Goal: Task Accomplishment & Management: Use online tool/utility

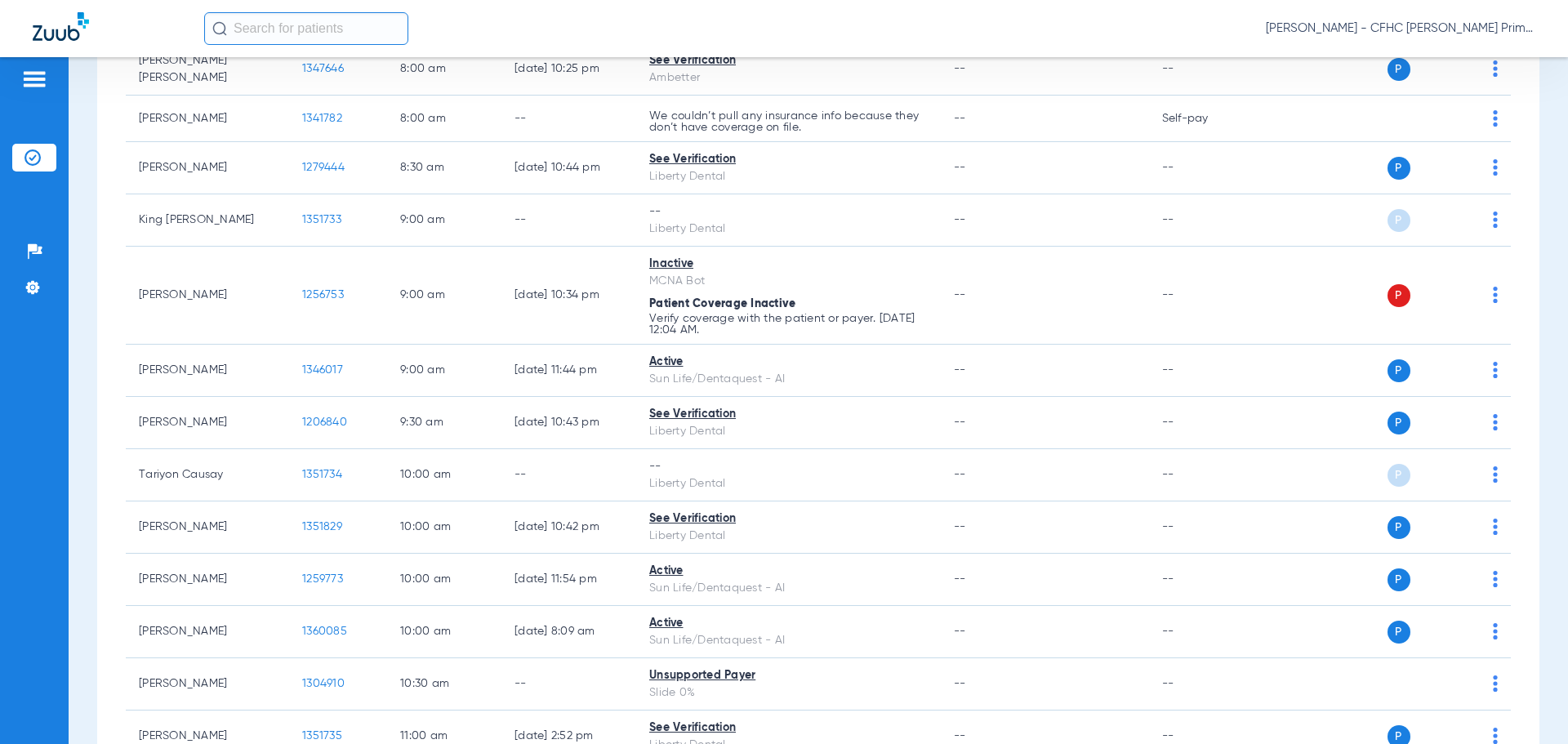
scroll to position [408, 0]
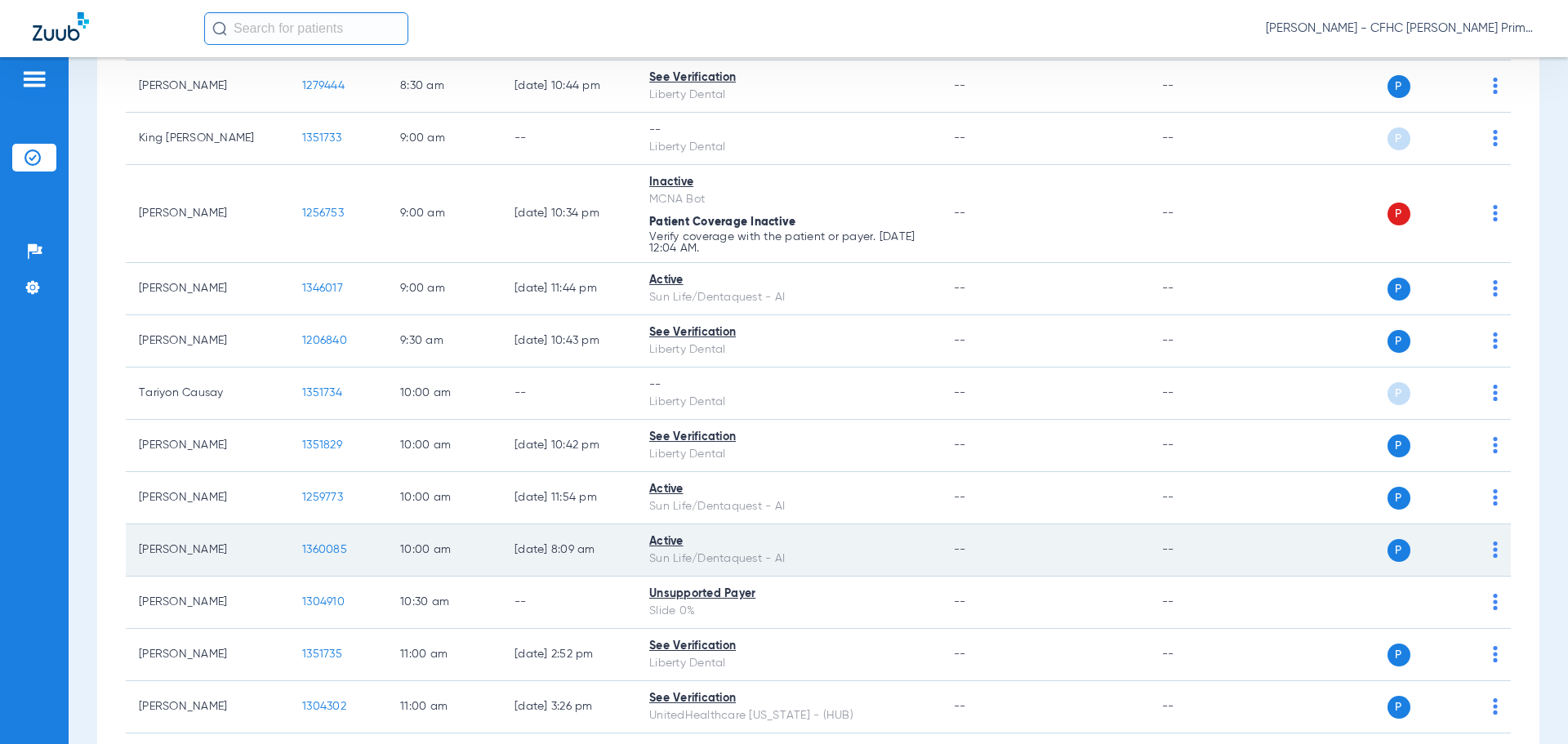
click at [334, 544] on span "1360085" at bounding box center [324, 550] width 44 height 11
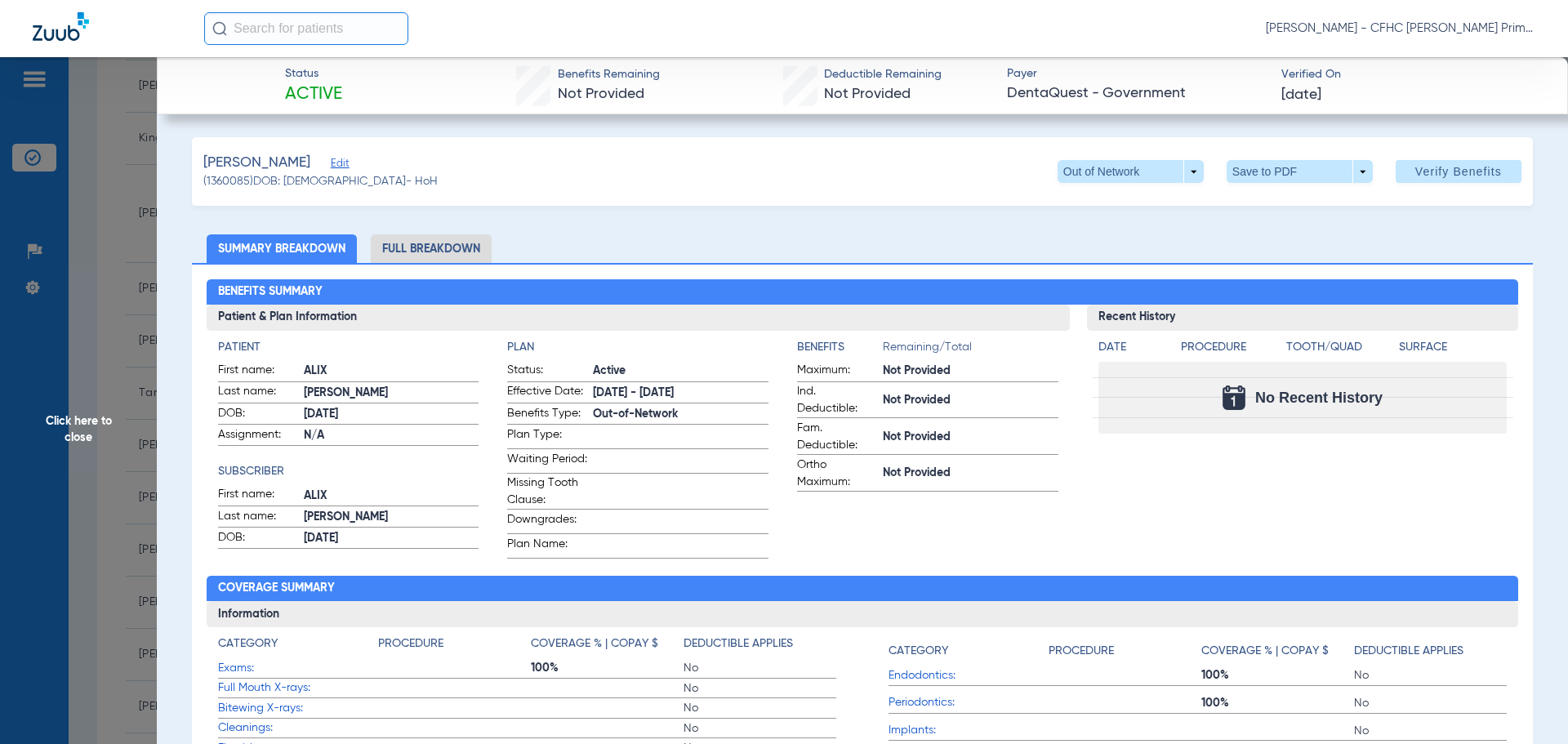
click at [330, 163] on span "Edit" at bounding box center [338, 166] width 15 height 15
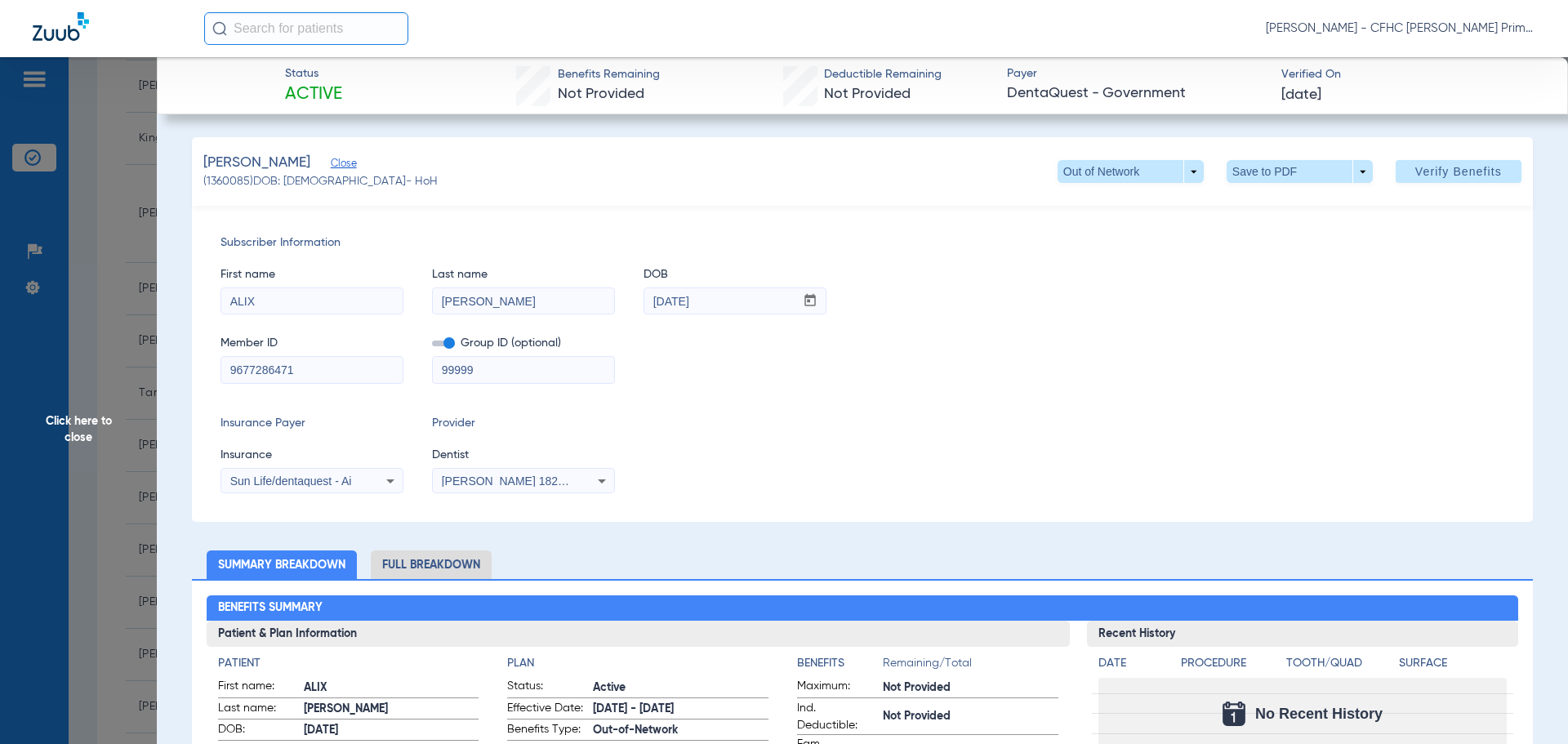
click at [448, 341] on span at bounding box center [443, 344] width 23 height 6
click at [432, 346] on input "checkbox" at bounding box center [432, 346] width 0 height 0
click at [1415, 170] on span "Verify Benefits" at bounding box center [1457, 171] width 86 height 13
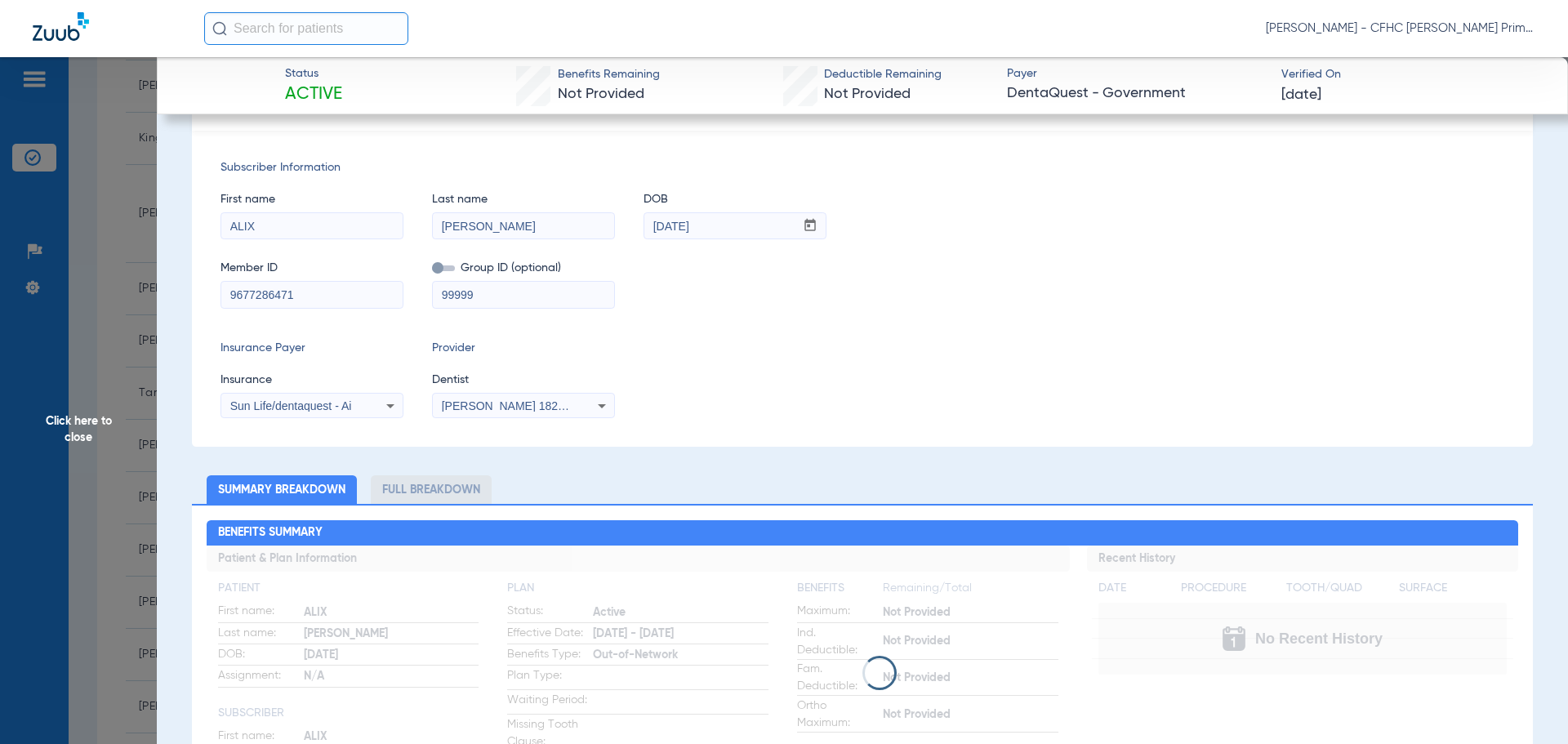
scroll to position [0, 0]
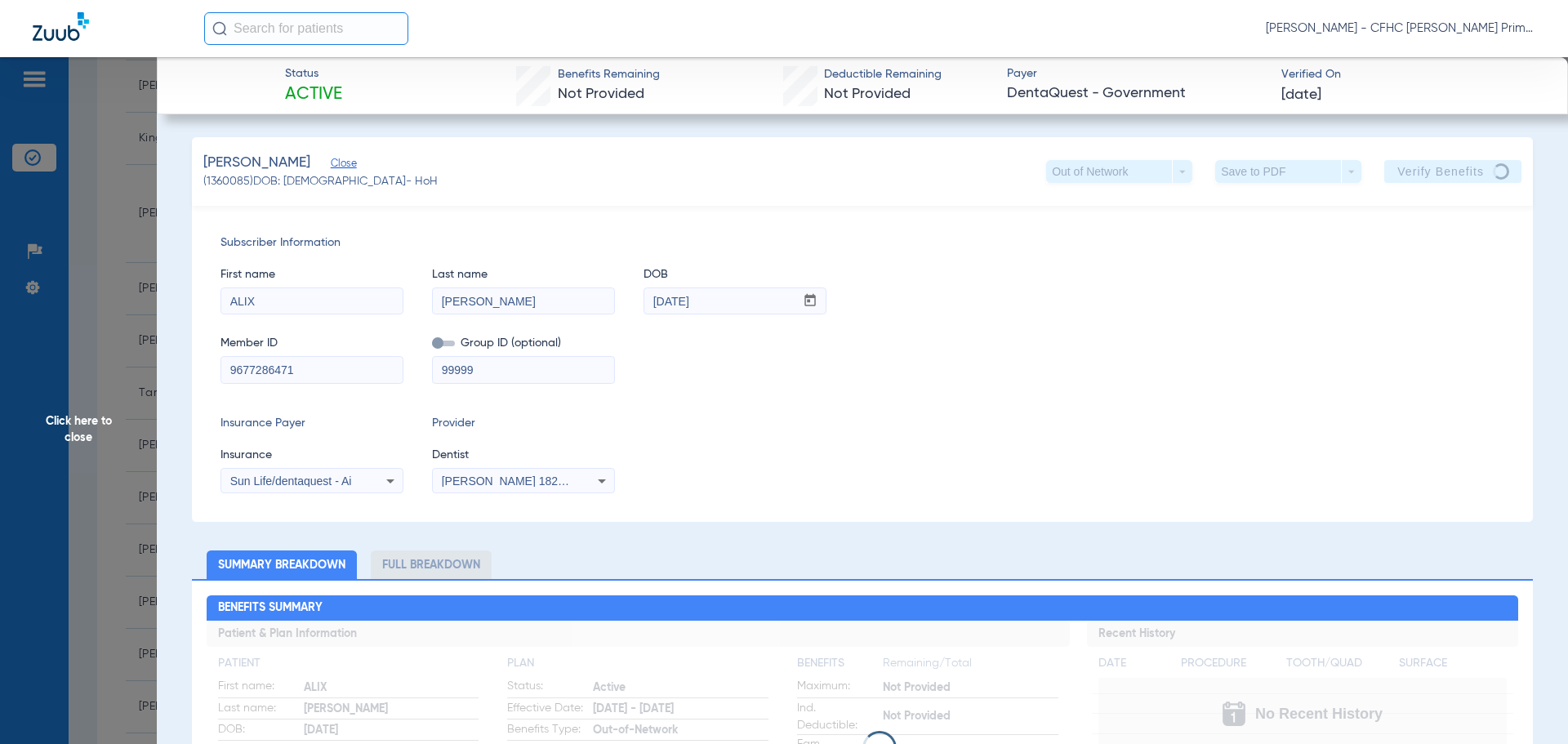
click at [854, 498] on div "Subscriber Information First name [PERSON_NAME] Last name [PERSON_NAME] mm / dd…" at bounding box center [862, 363] width 1341 height 316
drag, startPoint x: 223, startPoint y: 370, endPoint x: 306, endPoint y: 369, distance: 83.0
click at [306, 369] on input "9677286471" at bounding box center [312, 370] width 182 height 27
click at [75, 419] on span "Click here to close" at bounding box center [79, 429] width 157 height 744
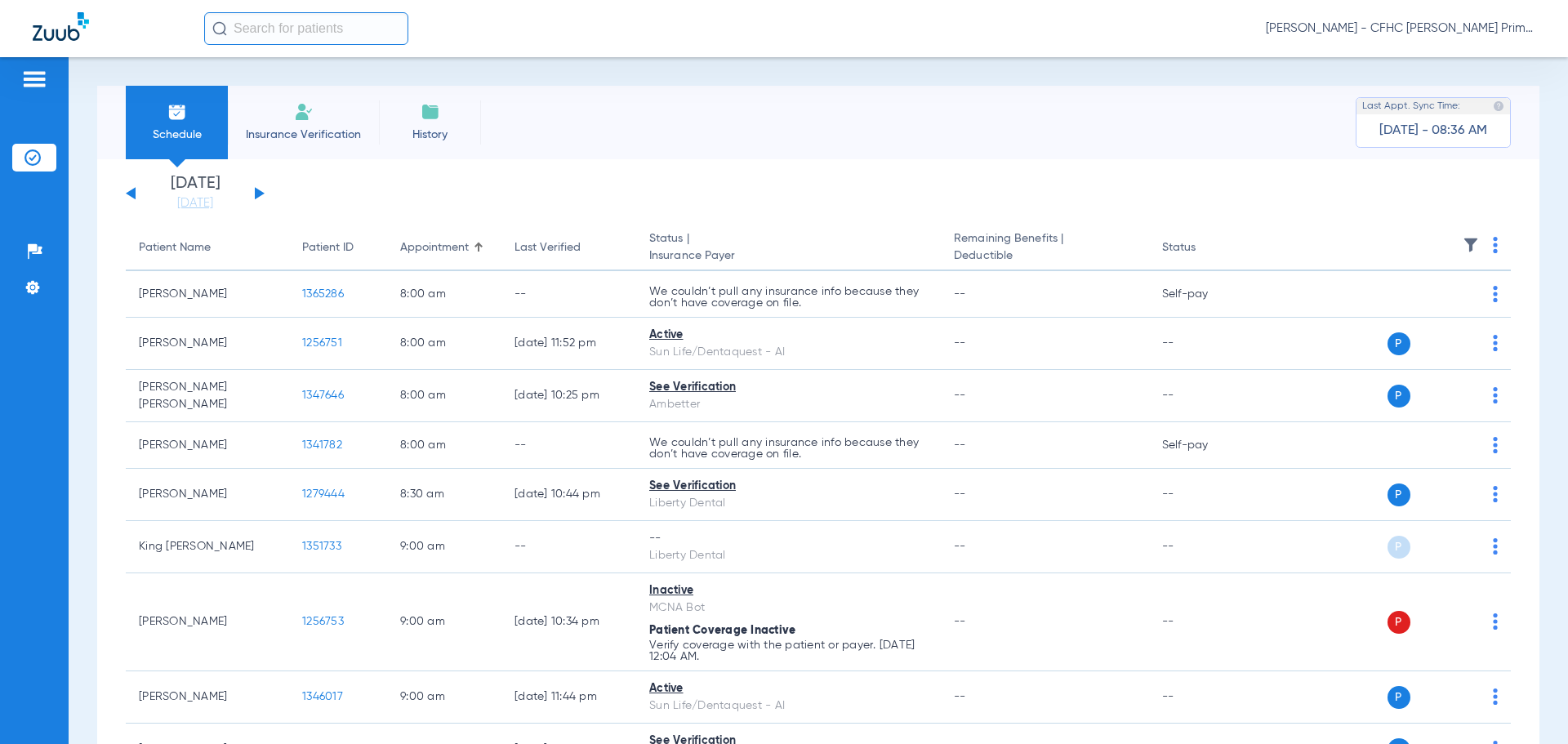
click at [255, 193] on button at bounding box center [259, 193] width 9 height 12
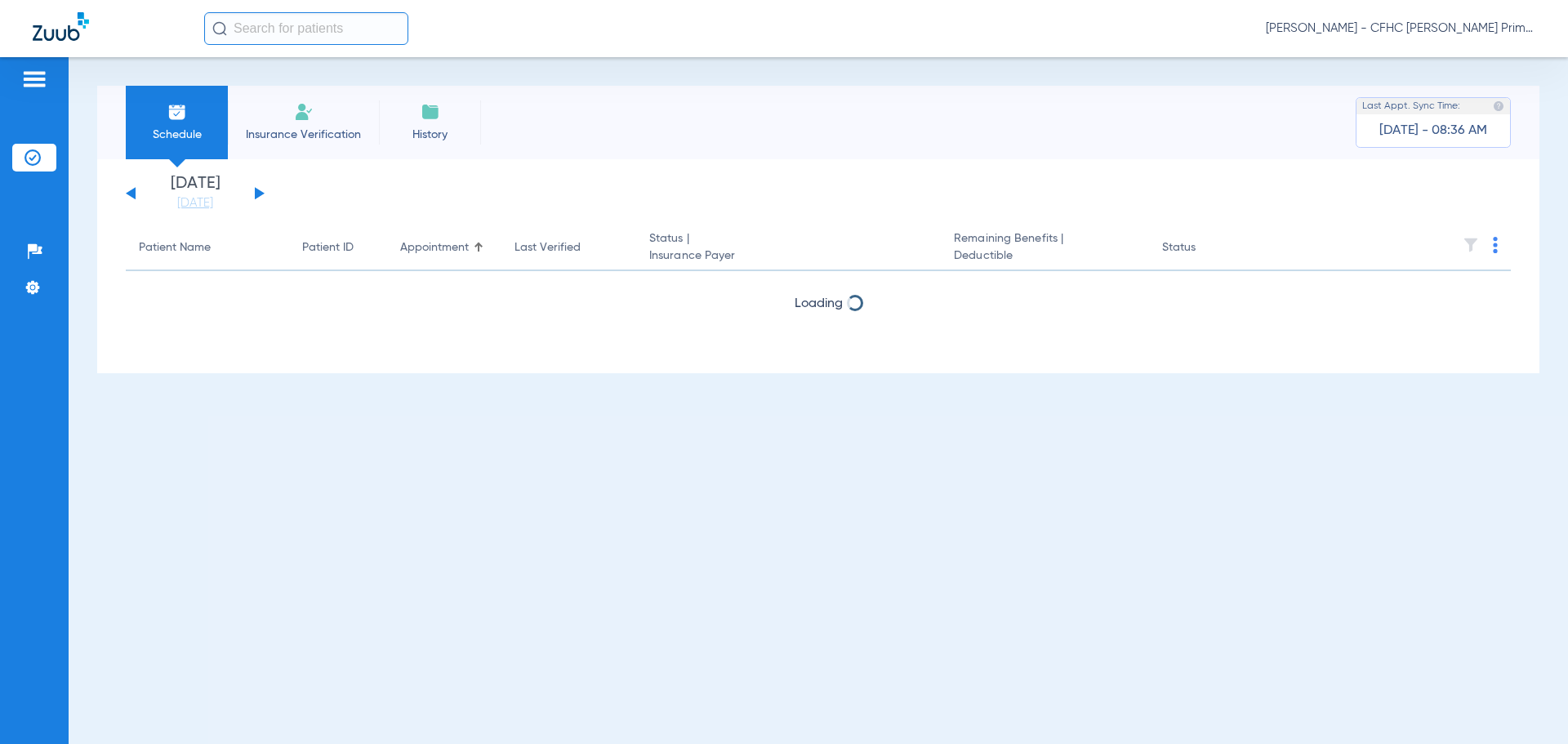
click at [132, 193] on button at bounding box center [131, 193] width 9 height 12
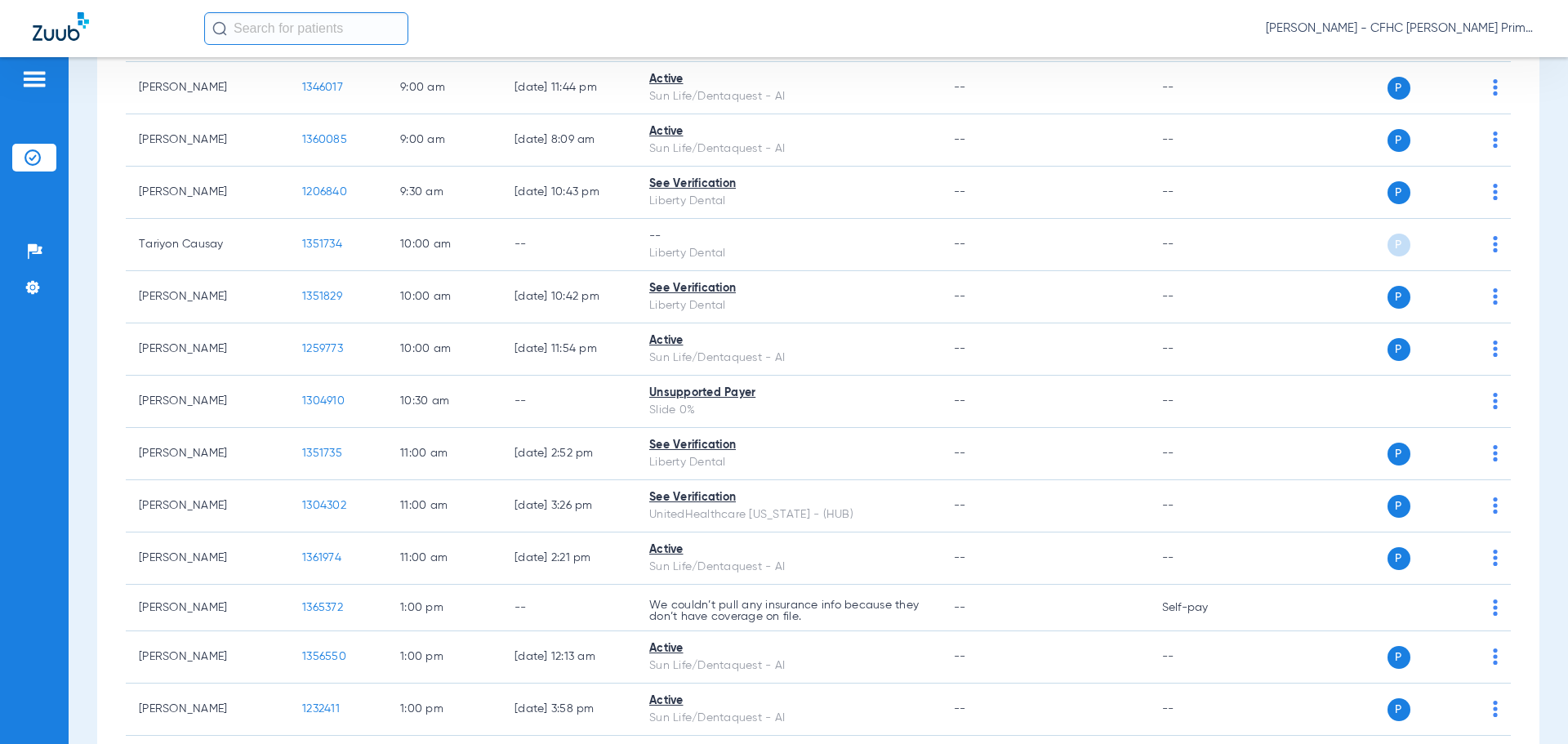
scroll to position [572, 0]
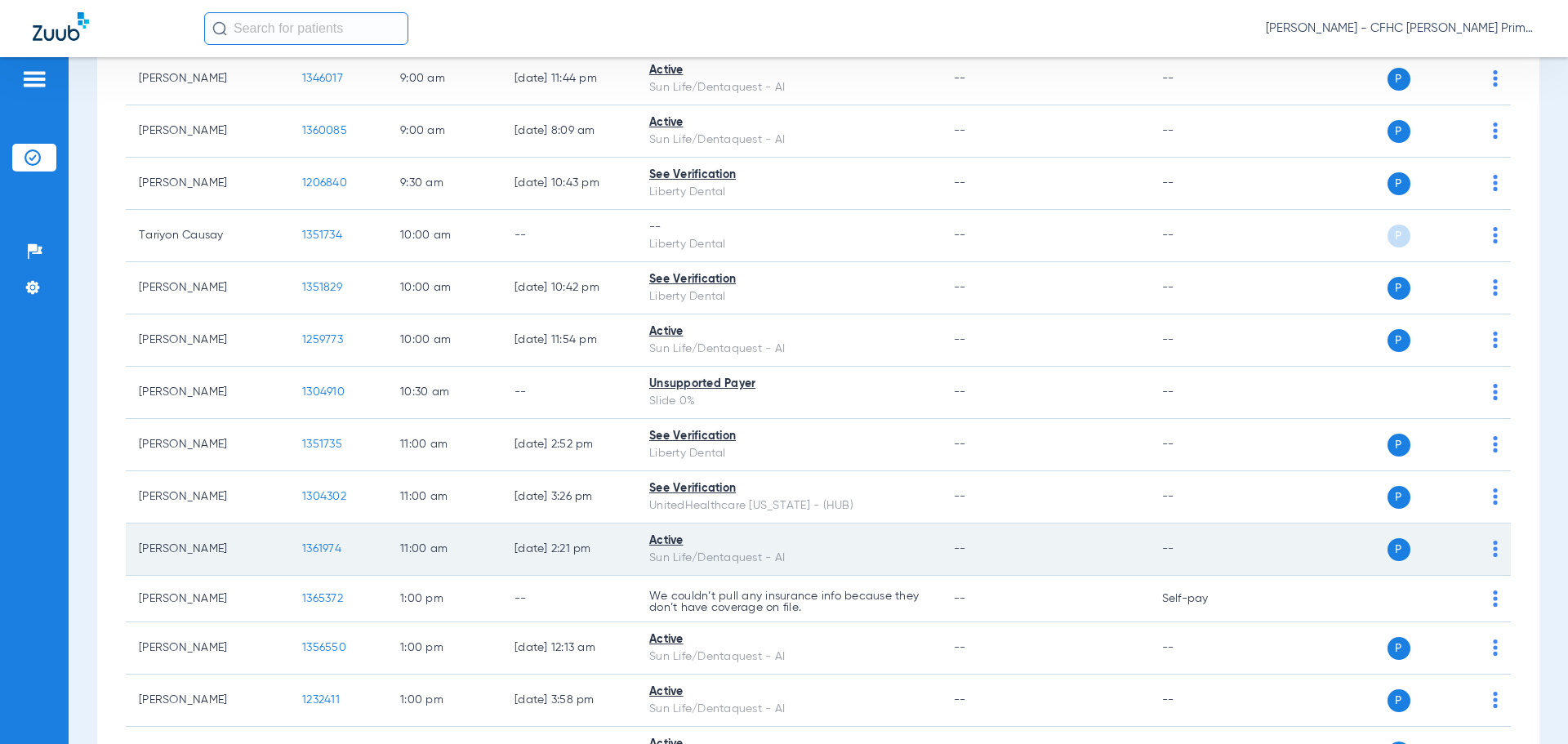
click at [330, 554] on span "1361974" at bounding box center [321, 549] width 39 height 11
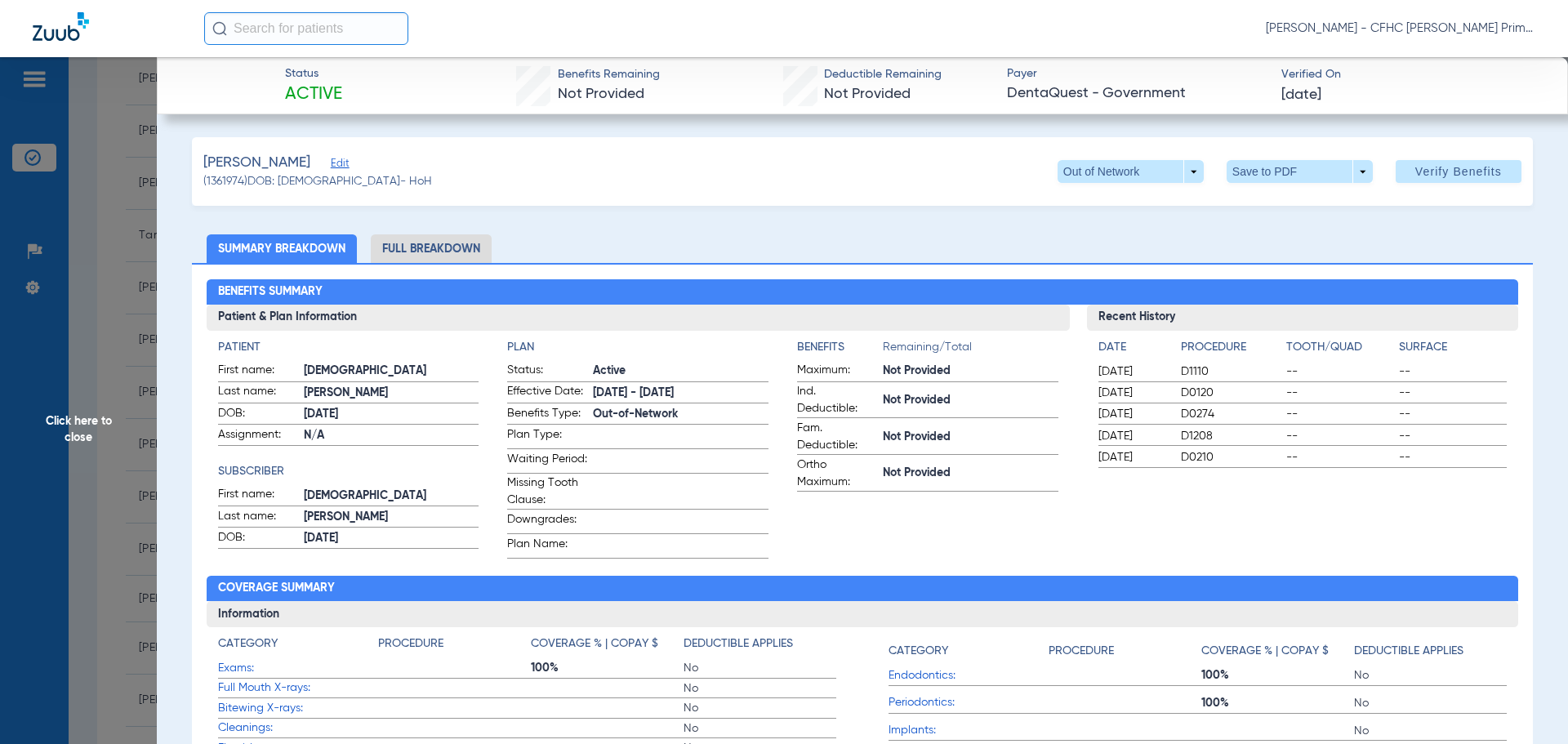
click at [449, 250] on li "Full Breakdown" at bounding box center [432, 249] width 121 height 28
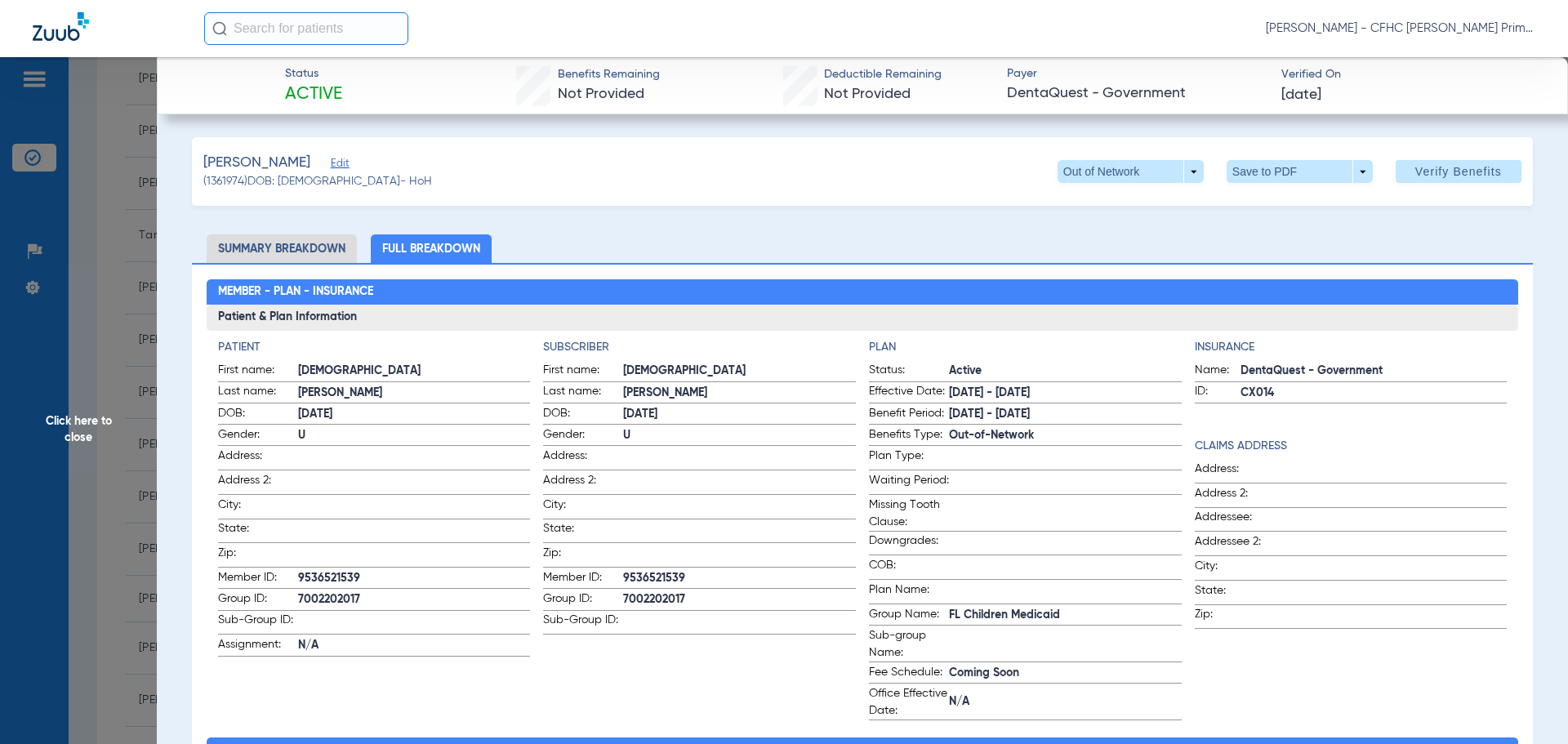
click at [345, 168] on span "Edit" at bounding box center [338, 166] width 15 height 15
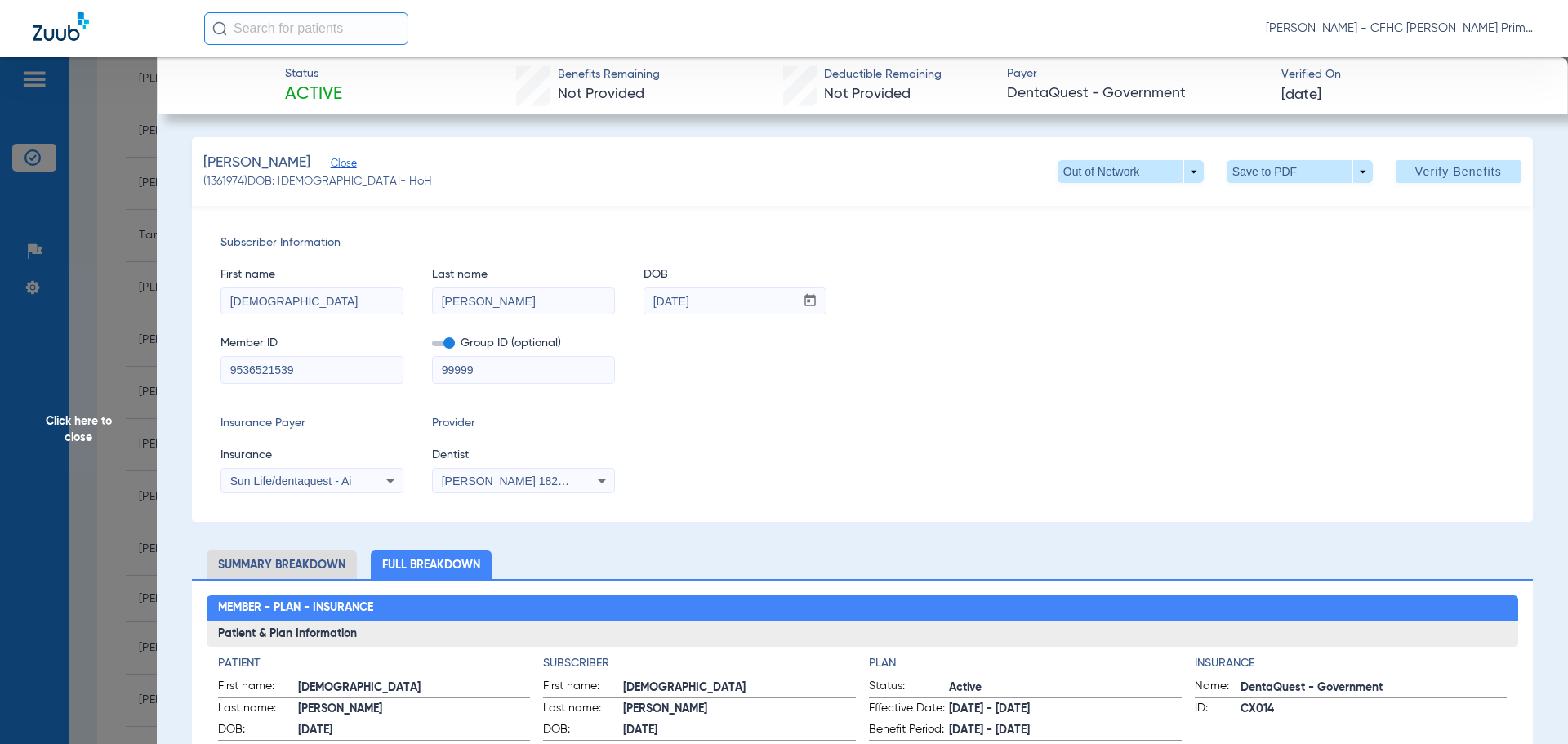
click at [445, 342] on span at bounding box center [443, 344] width 23 height 6
click at [432, 346] on input "checkbox" at bounding box center [432, 346] width 0 height 0
click at [1415, 174] on span "Verify Benefits" at bounding box center [1457, 171] width 86 height 13
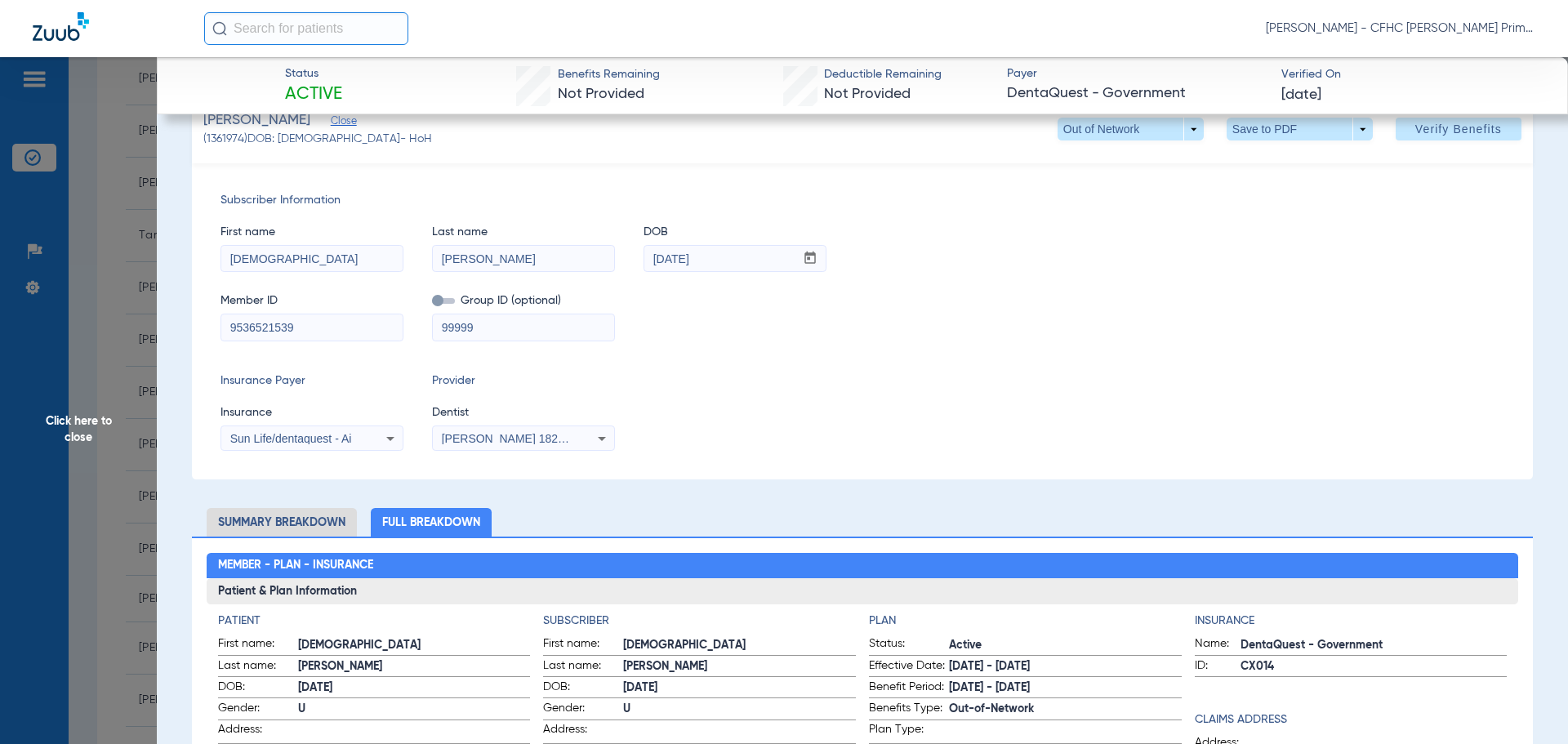
scroll to position [0, 0]
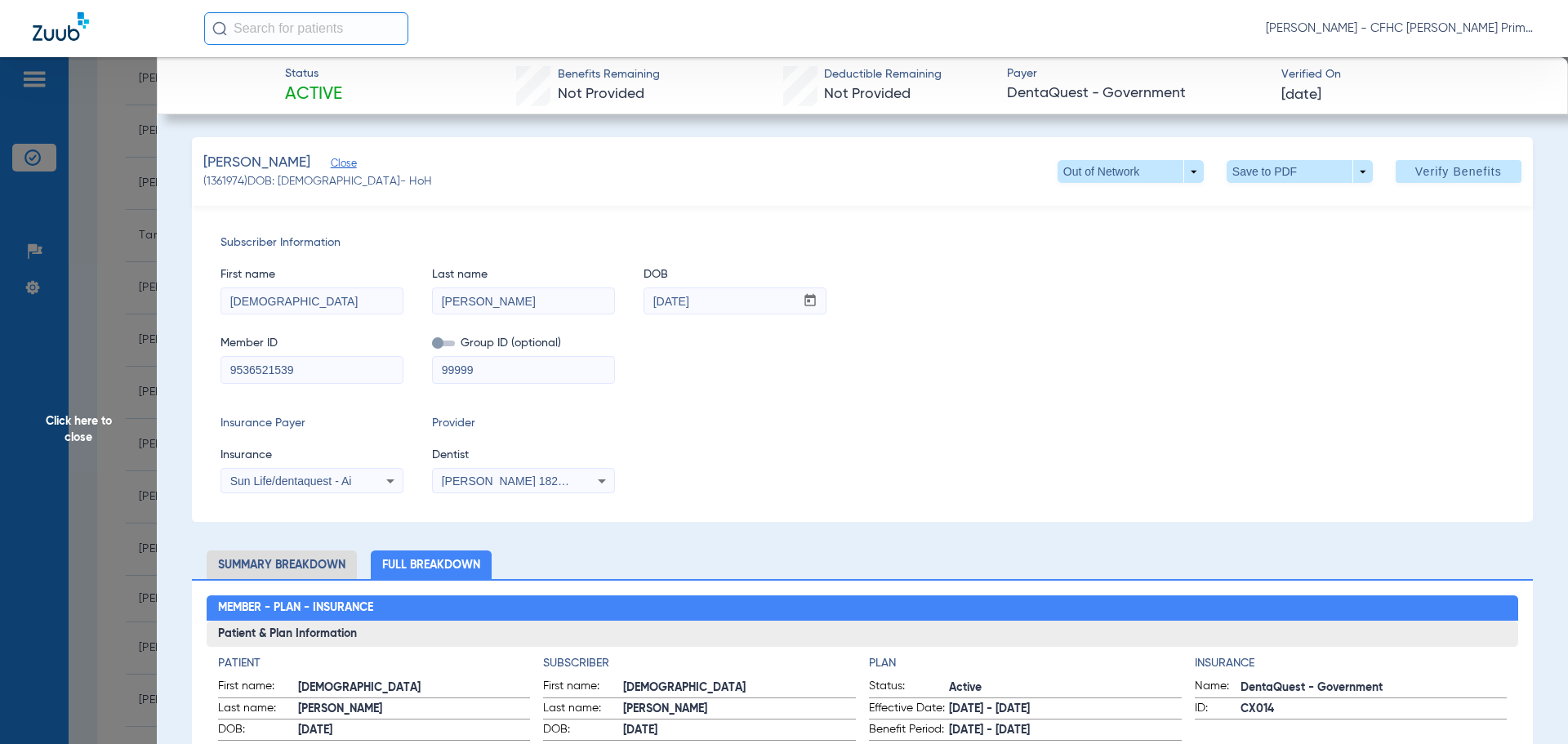
click at [386, 483] on icon at bounding box center [390, 481] width 20 height 20
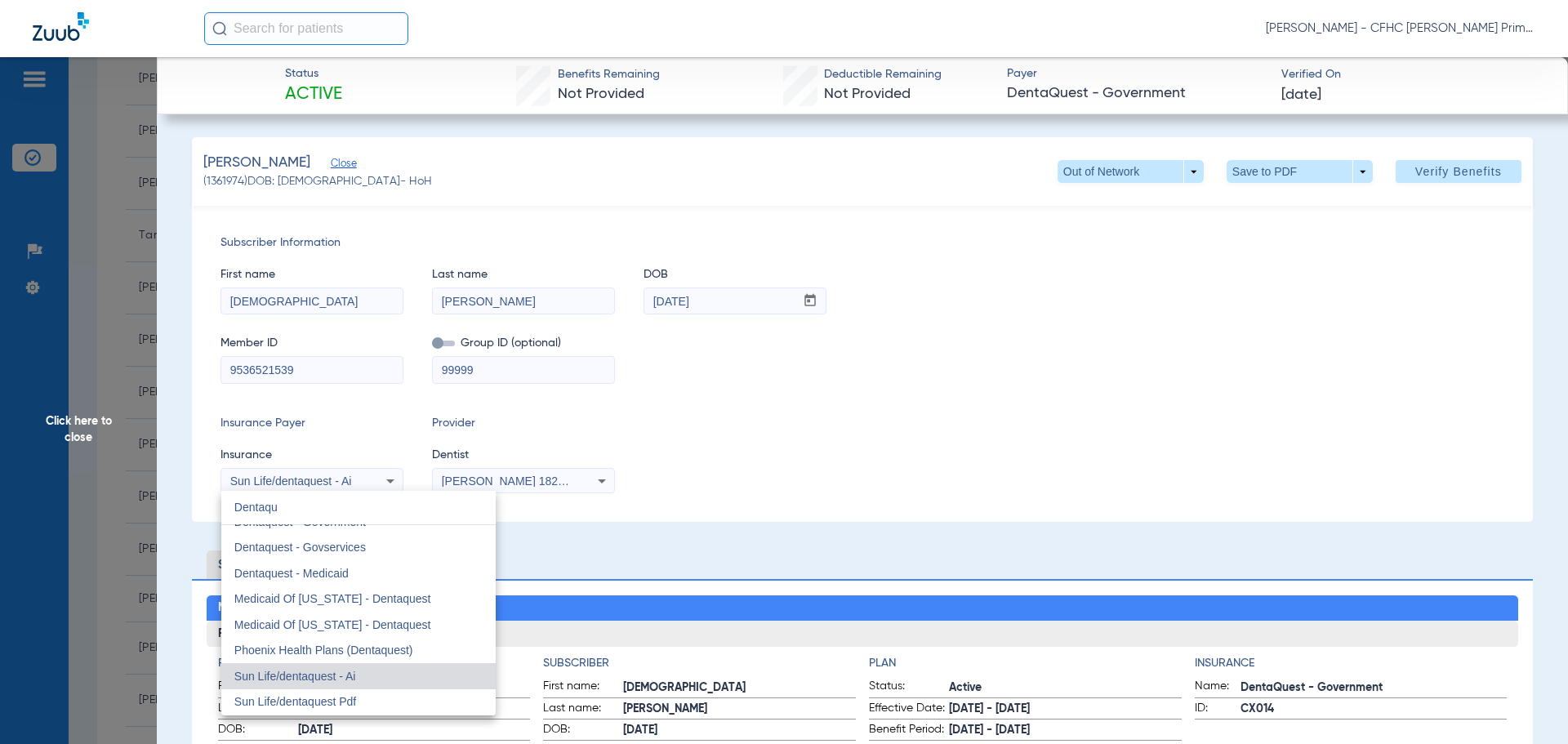
scroll to position [42, 0]
type input "Dentaquest"
click at [793, 447] on div at bounding box center [784, 372] width 1568 height 744
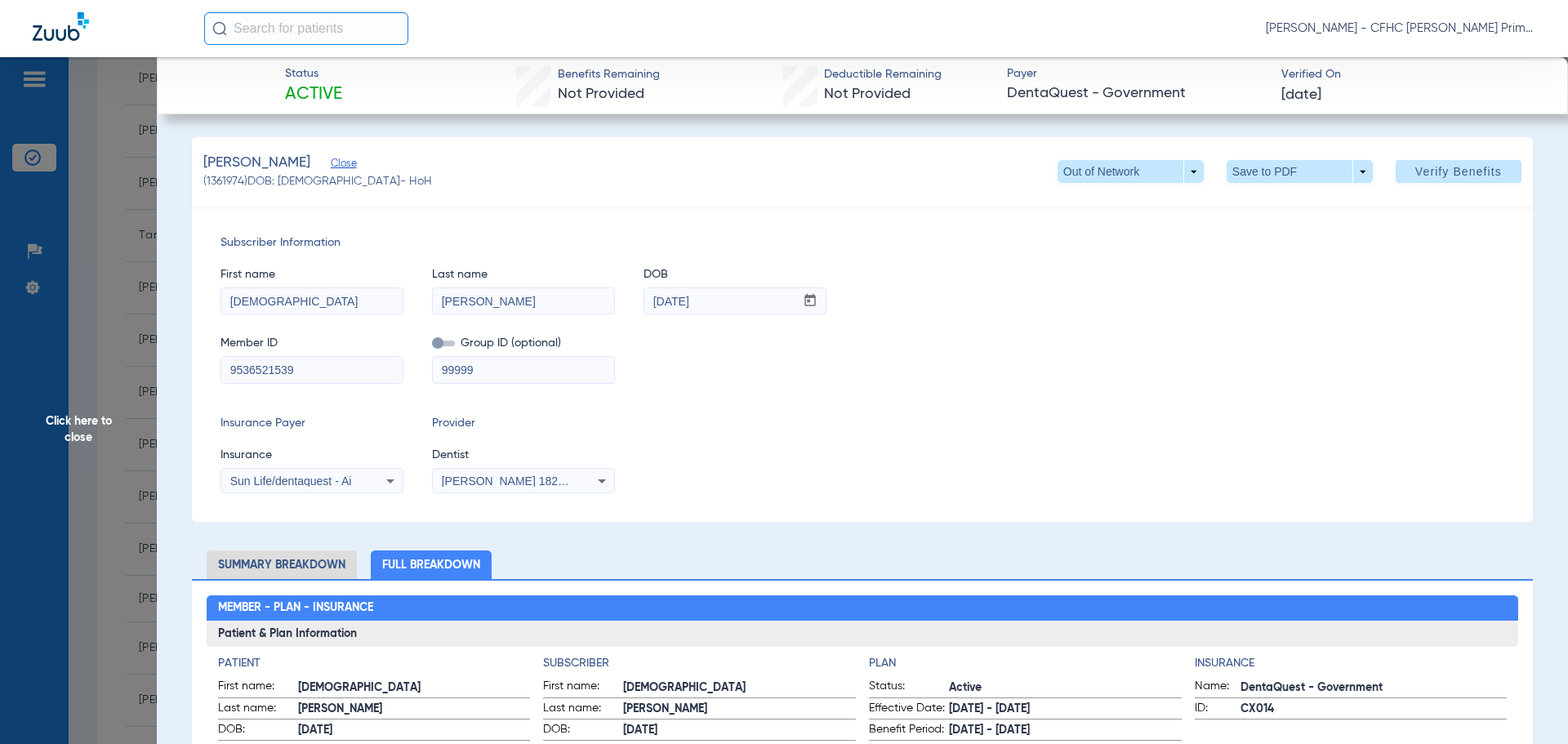
click at [298, 484] on span "Sun Life/dentaquest - Ai" at bounding box center [291, 481] width 122 height 13
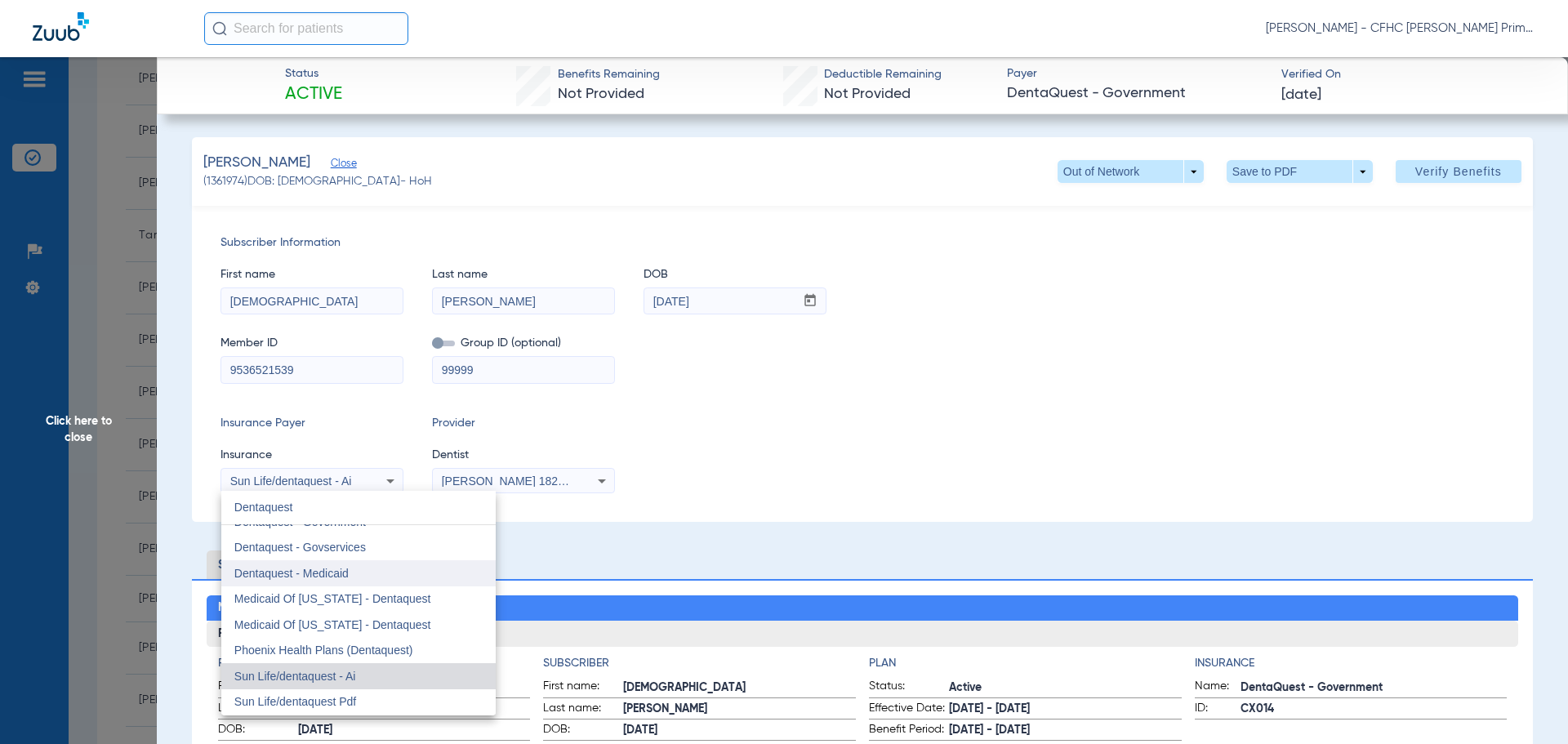
type input "Dentaquest"
click at [408, 565] on mat-option "Dentaquest - Medicaid" at bounding box center [359, 574] width 274 height 27
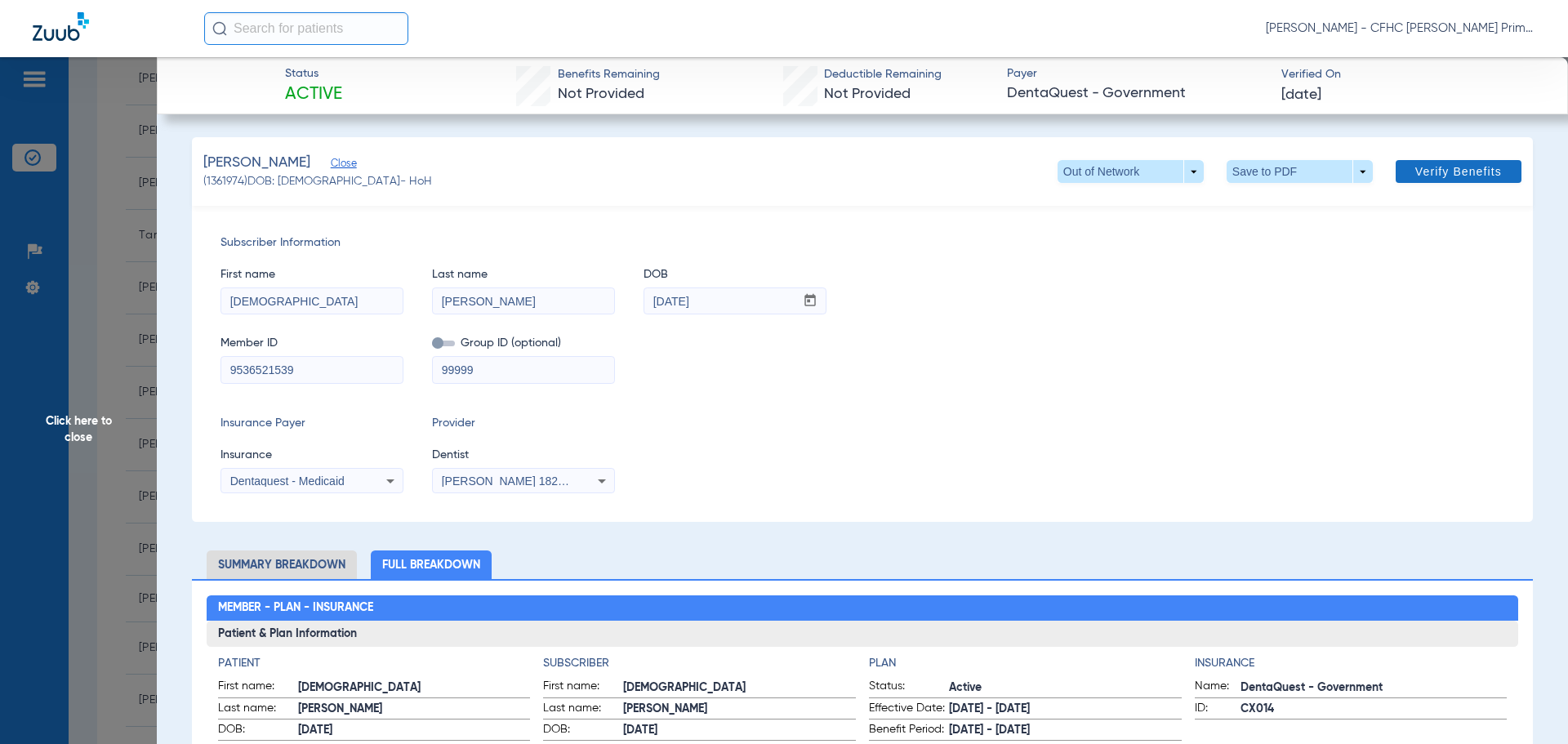
click at [1427, 172] on span "Verify Benefits" at bounding box center [1457, 171] width 86 height 13
click at [1398, 180] on span at bounding box center [1457, 170] width 126 height 39
click at [1415, 173] on span "Verify Benefits" at bounding box center [1457, 171] width 86 height 13
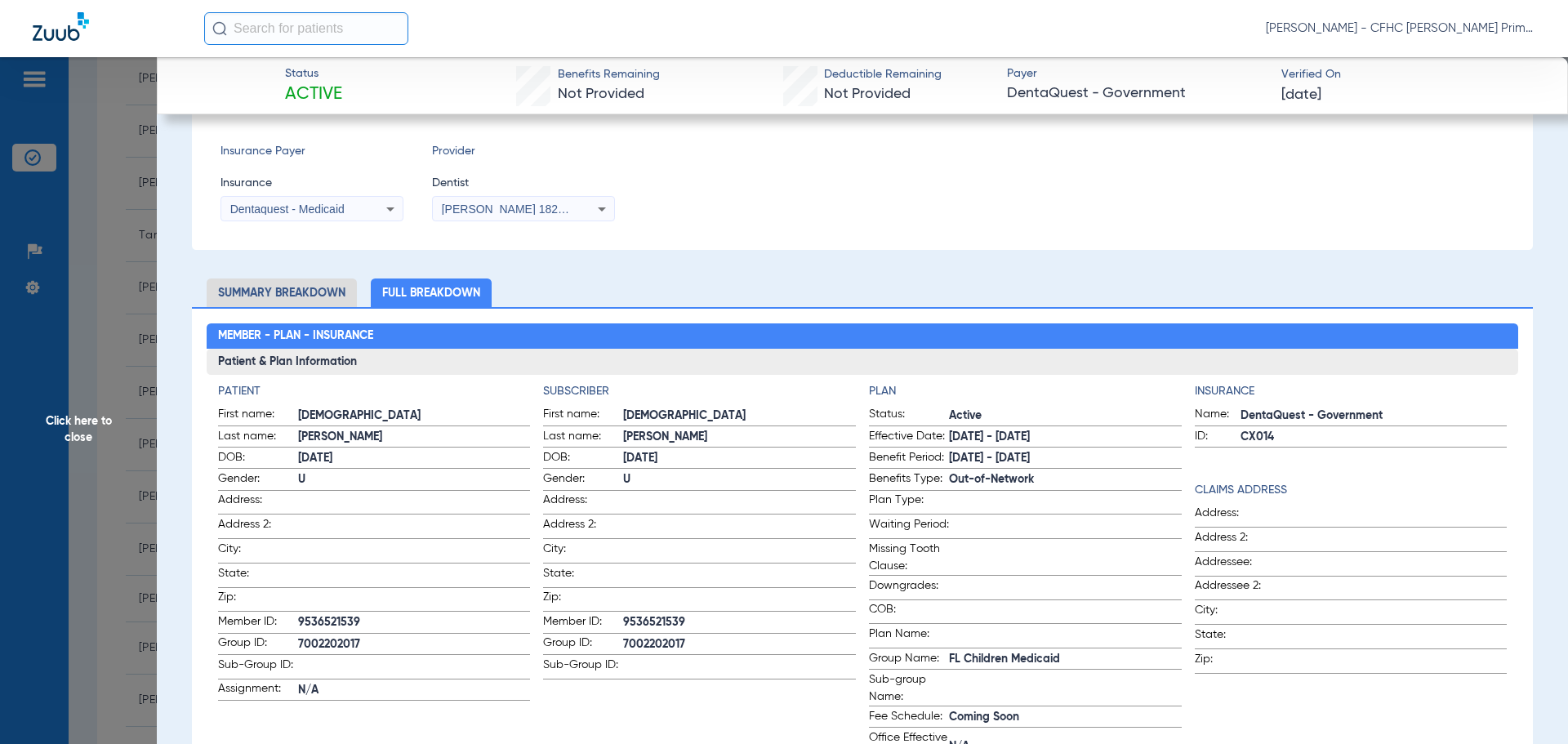
scroll to position [245, 0]
